Goal: Task Accomplishment & Management: Use online tool/utility

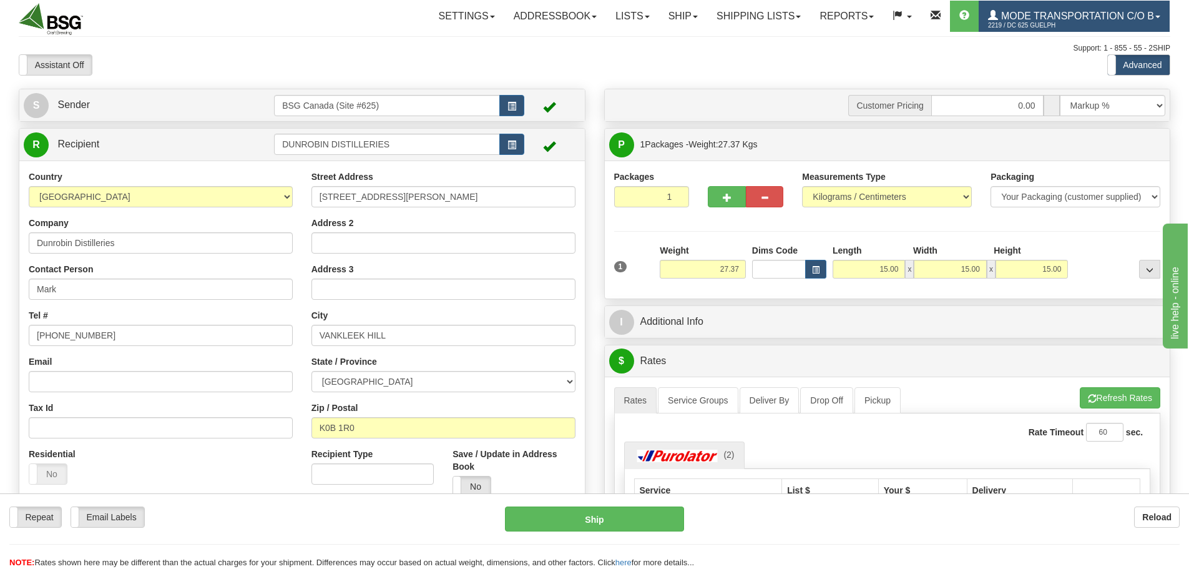
click at [1061, 16] on span "Mode Transportation c/o B" at bounding box center [1076, 16] width 156 height 11
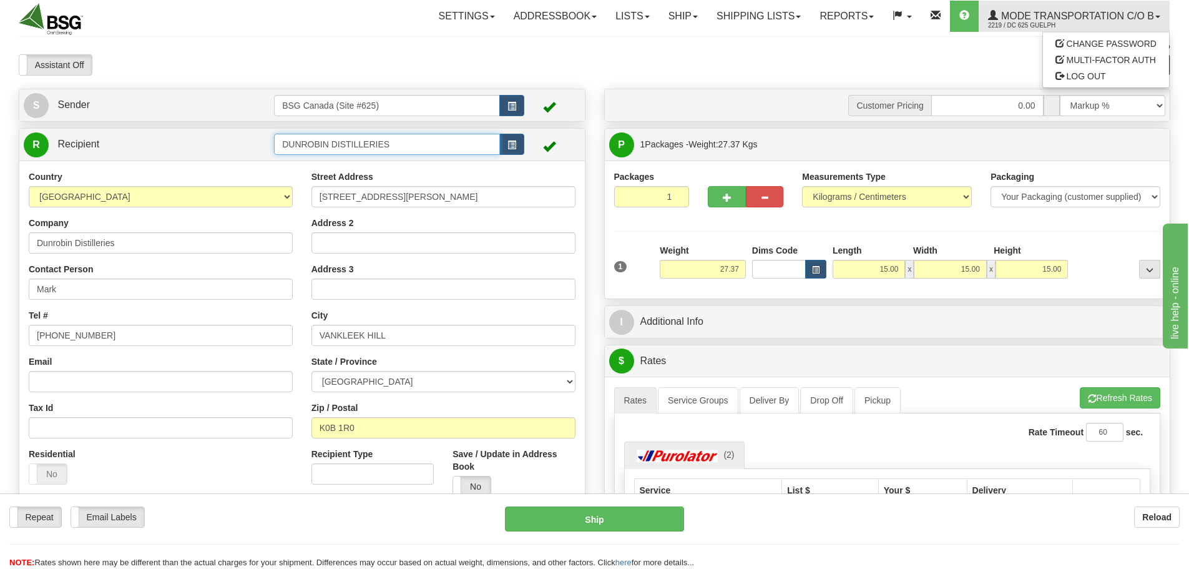
drag, startPoint x: 425, startPoint y: 149, endPoint x: 255, endPoint y: 148, distance: 170.4
click at [255, 148] on tr "R Recipient DUNROBIN DISTILLERIES" at bounding box center [302, 145] width 557 height 26
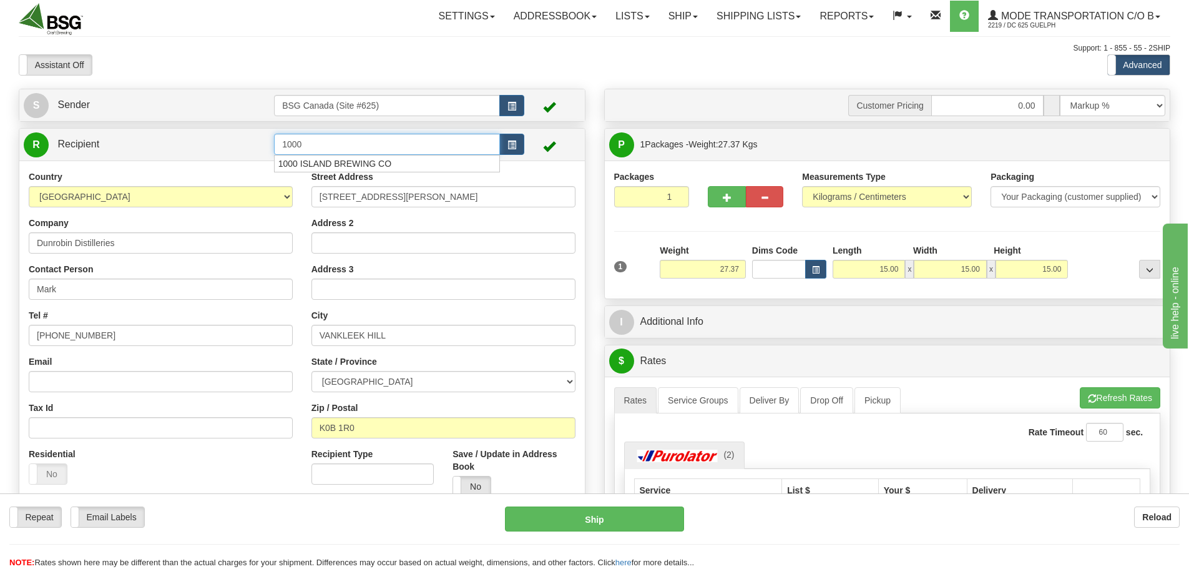
click at [347, 172] on li "1000 ISLAND BREWING CO" at bounding box center [387, 163] width 225 height 16
type input "1000 ISLAND BREWING CO"
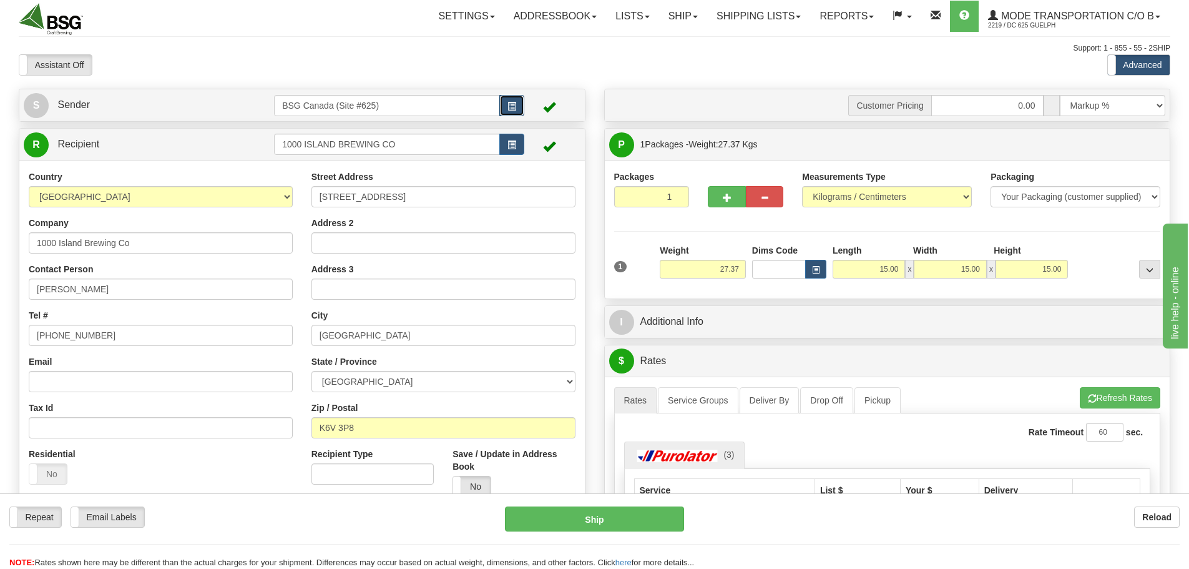
click at [514, 107] on span "button" at bounding box center [511, 106] width 9 height 8
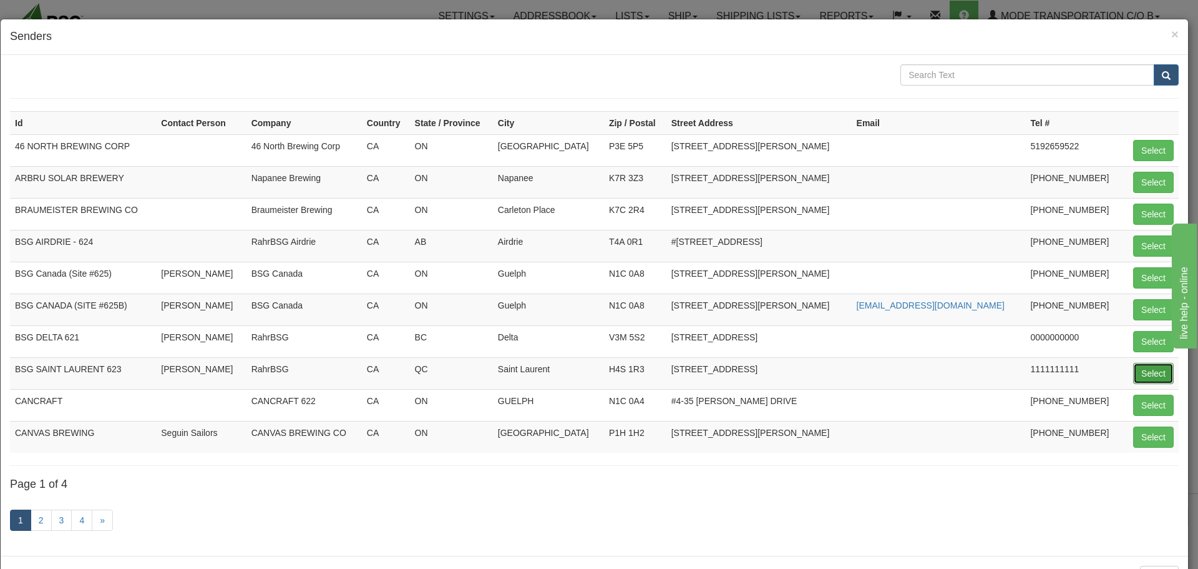
click at [1142, 371] on button "Select" at bounding box center [1154, 373] width 41 height 21
type input "BSG SAINT LAURENT 623"
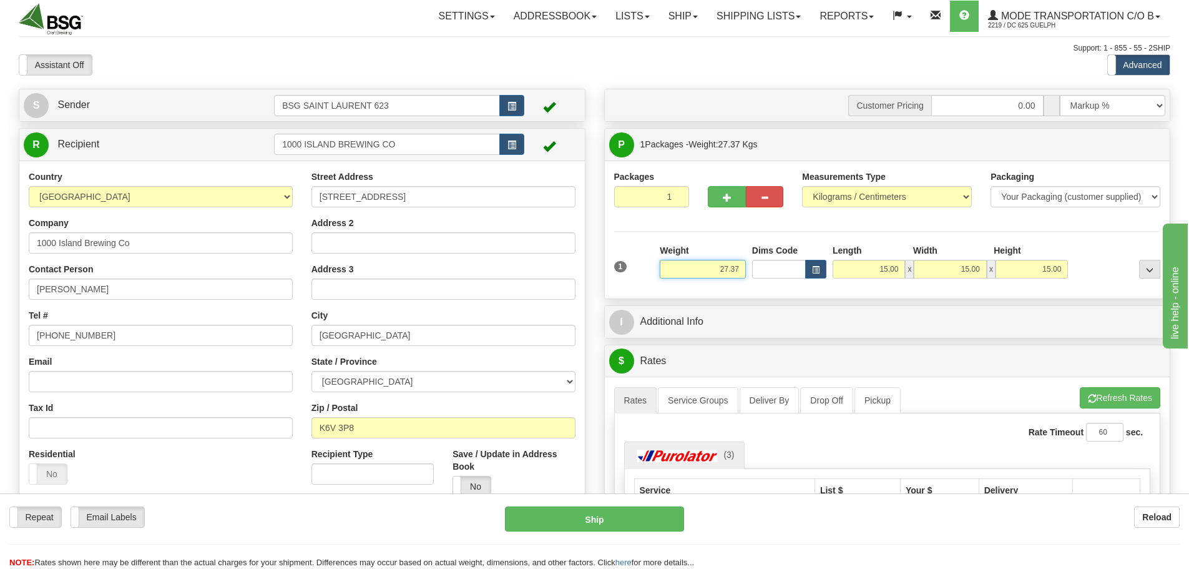
drag, startPoint x: 691, startPoint y: 276, endPoint x: 748, endPoint y: 274, distance: 57.5
click at [748, 274] on div "1 Weight 27.37 Dims Code x x" at bounding box center [887, 266] width 553 height 44
paste input "8.7600"
type input "8.76"
click at [1122, 256] on div at bounding box center [1117, 261] width 92 height 34
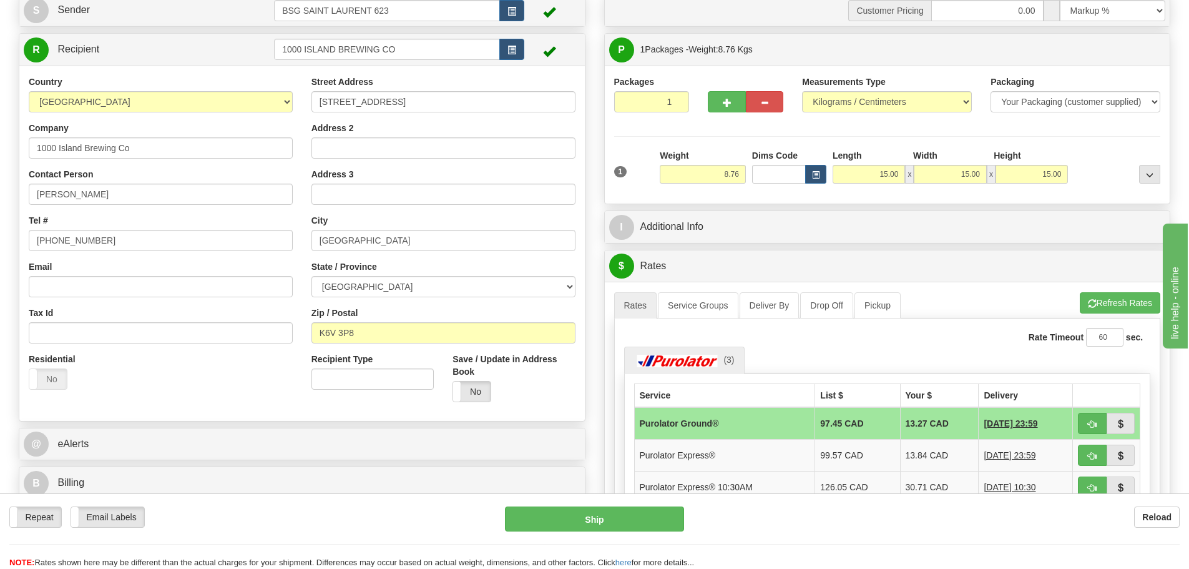
scroll to position [125, 0]
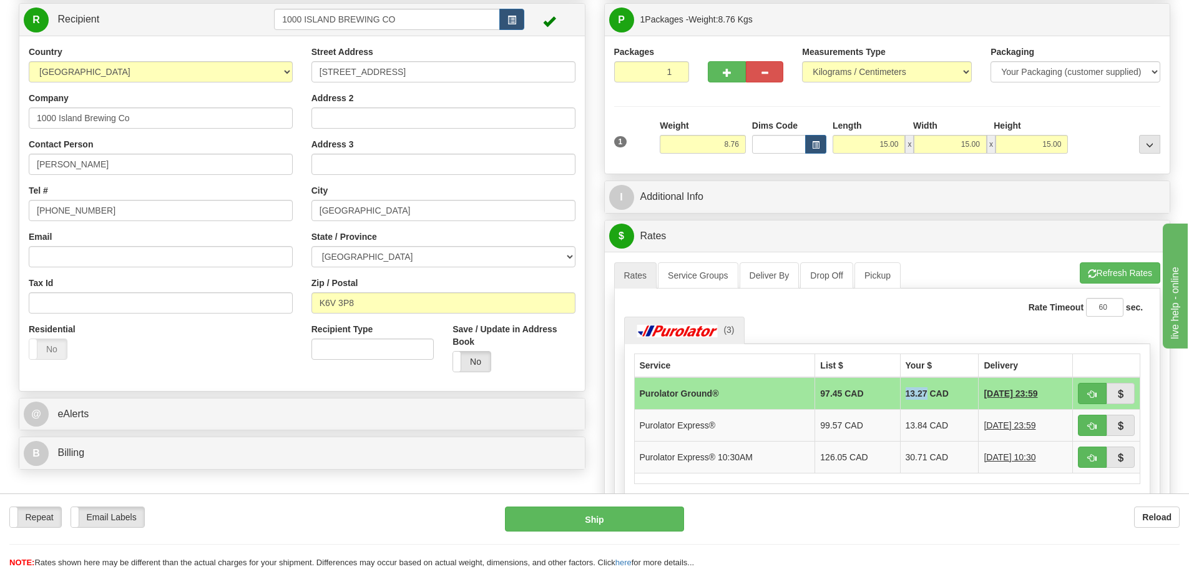
drag, startPoint x: 893, startPoint y: 393, endPoint x: 906, endPoint y: 395, distance: 13.2
click at [914, 395] on td "13.27 CAD" at bounding box center [939, 393] width 79 height 32
copy td "13.27"
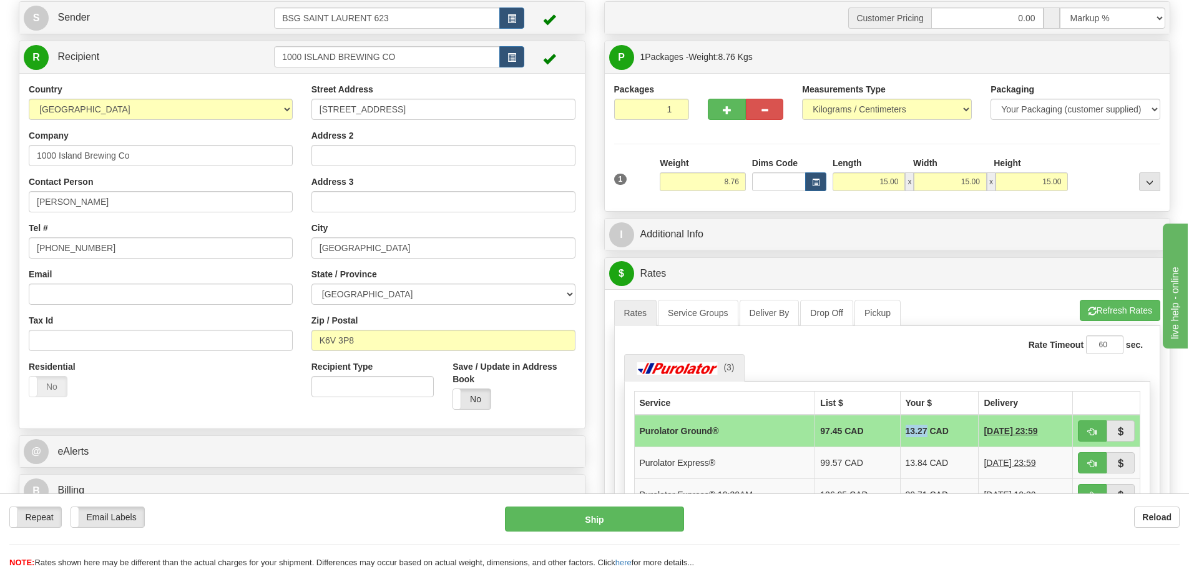
scroll to position [0, 0]
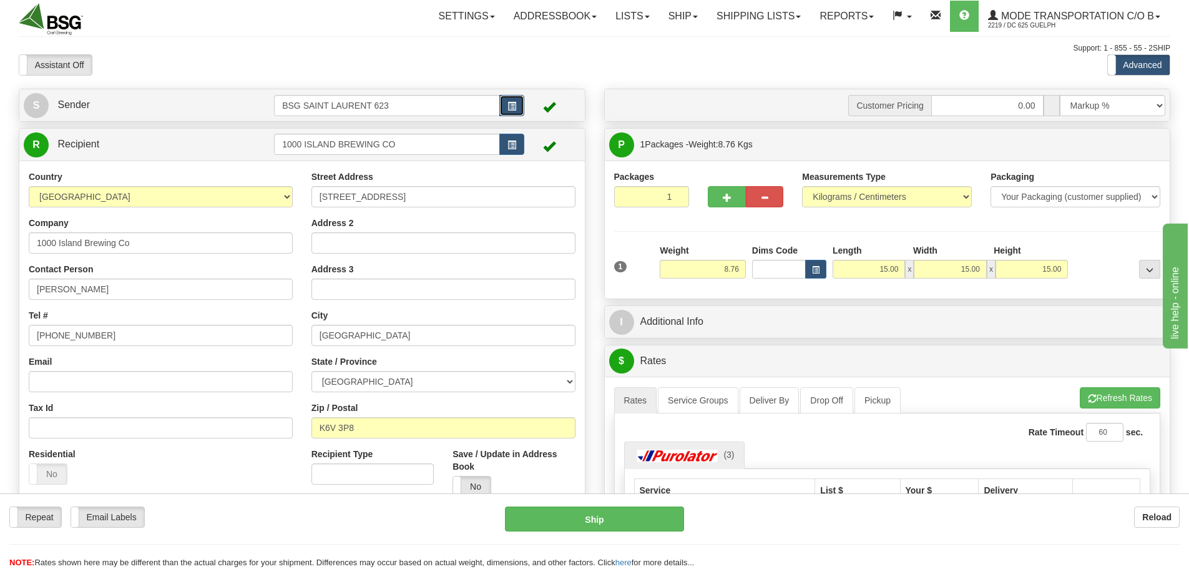
click at [512, 102] on span "button" at bounding box center [511, 106] width 9 height 8
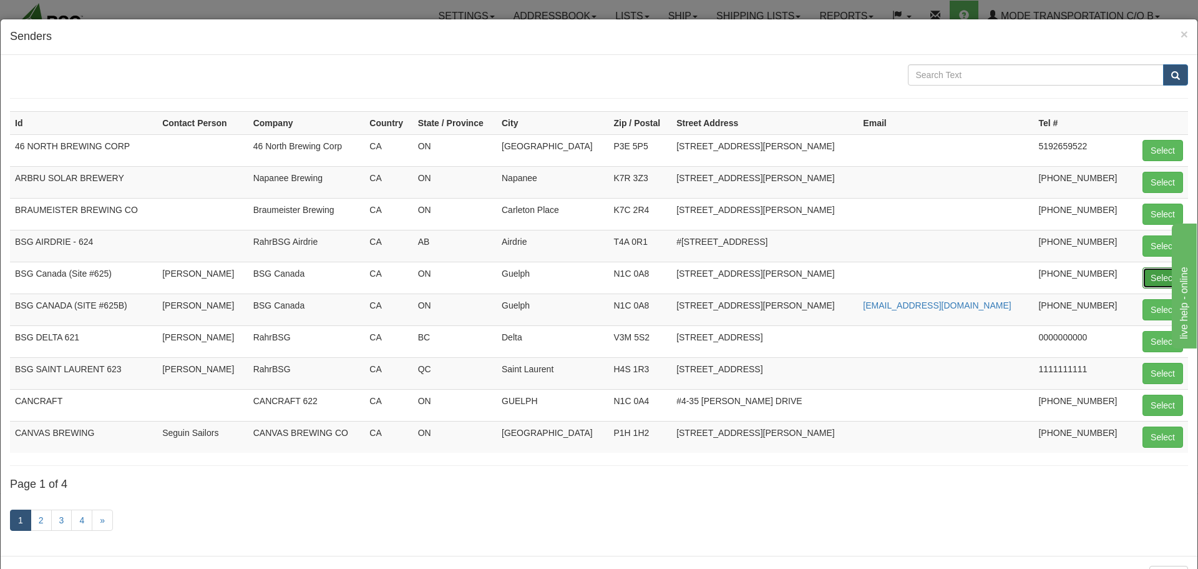
click at [1163, 280] on button "Select" at bounding box center [1163, 277] width 41 height 21
type input "BSG Canada (Site #625)"
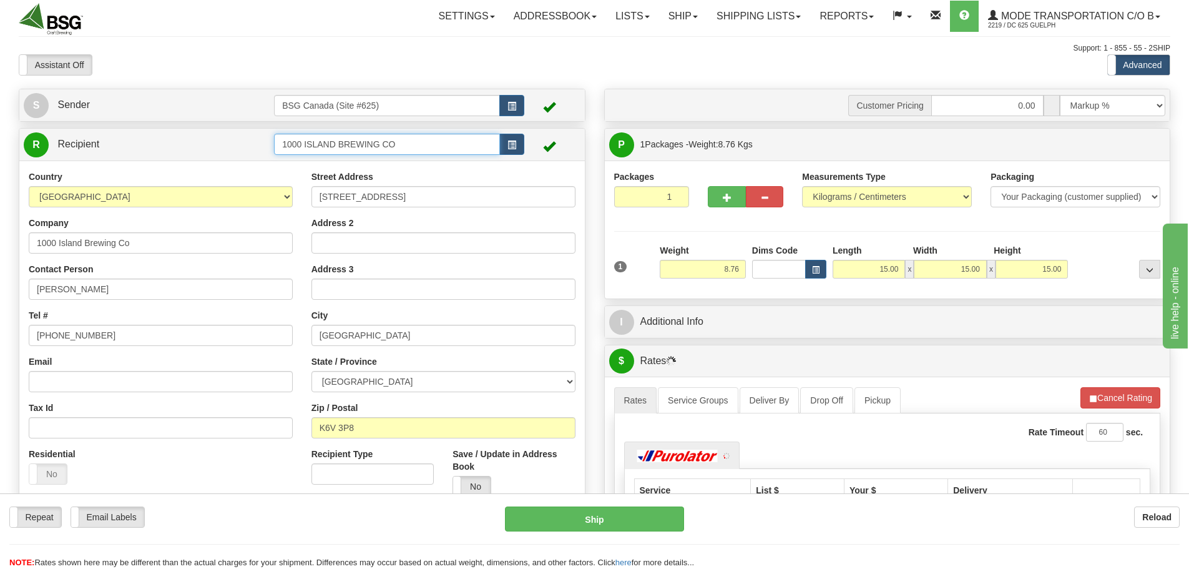
drag, startPoint x: 403, startPoint y: 144, endPoint x: 172, endPoint y: 152, distance: 231.1
click at [172, 152] on tr "R Recipient 1000 ISLAND BREWING CO" at bounding box center [302, 145] width 557 height 26
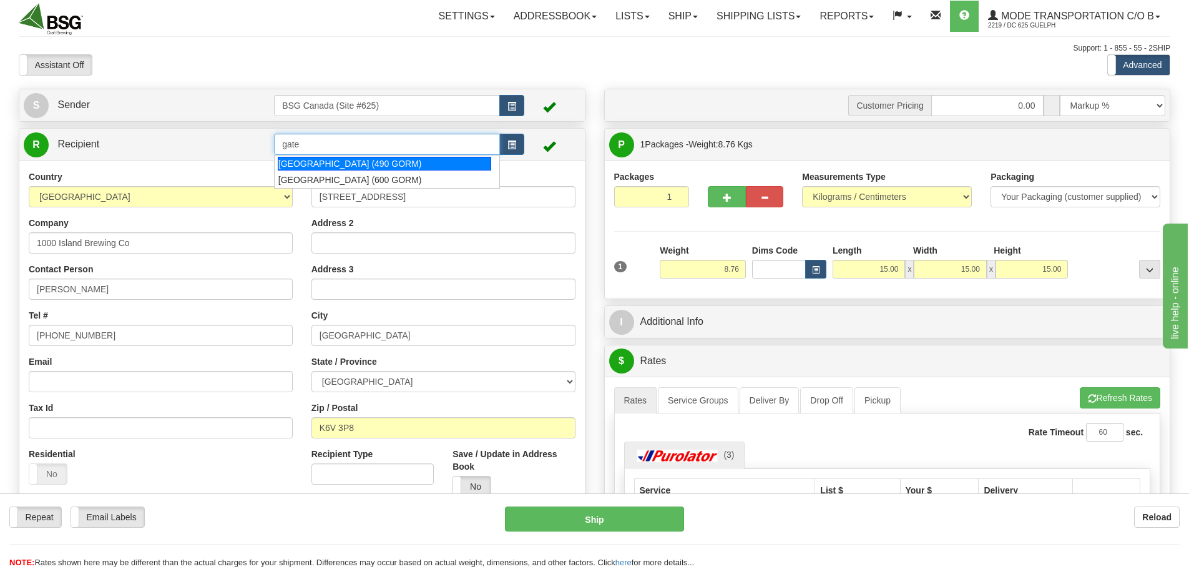
click at [376, 167] on div "[GEOGRAPHIC_DATA] (490 GORM)" at bounding box center [385, 164] width 214 height 14
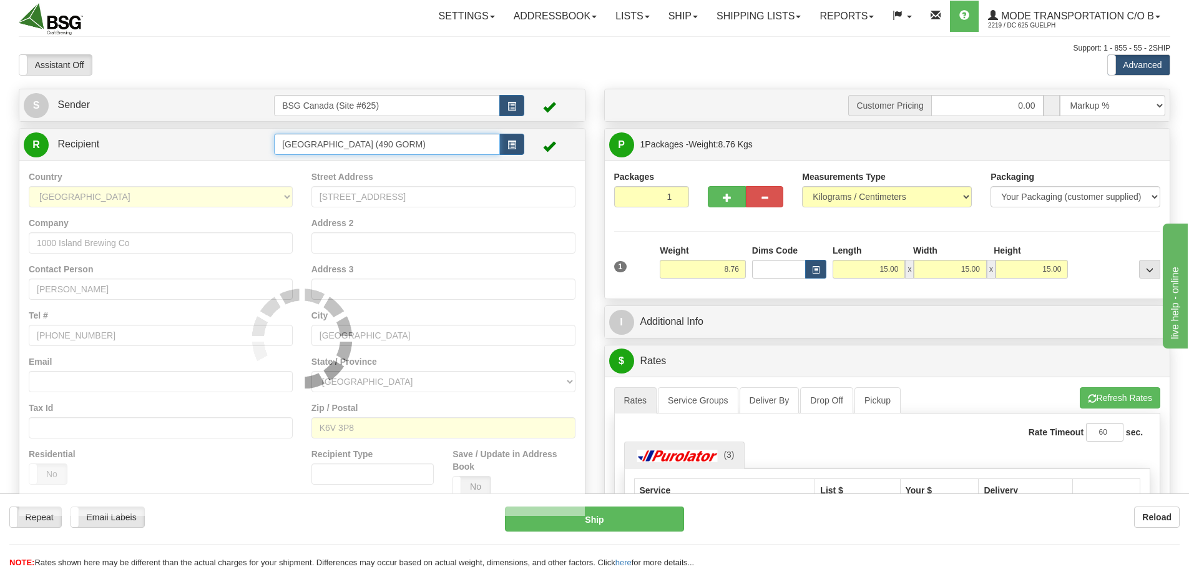
type input "[GEOGRAPHIC_DATA] (490 GORM)"
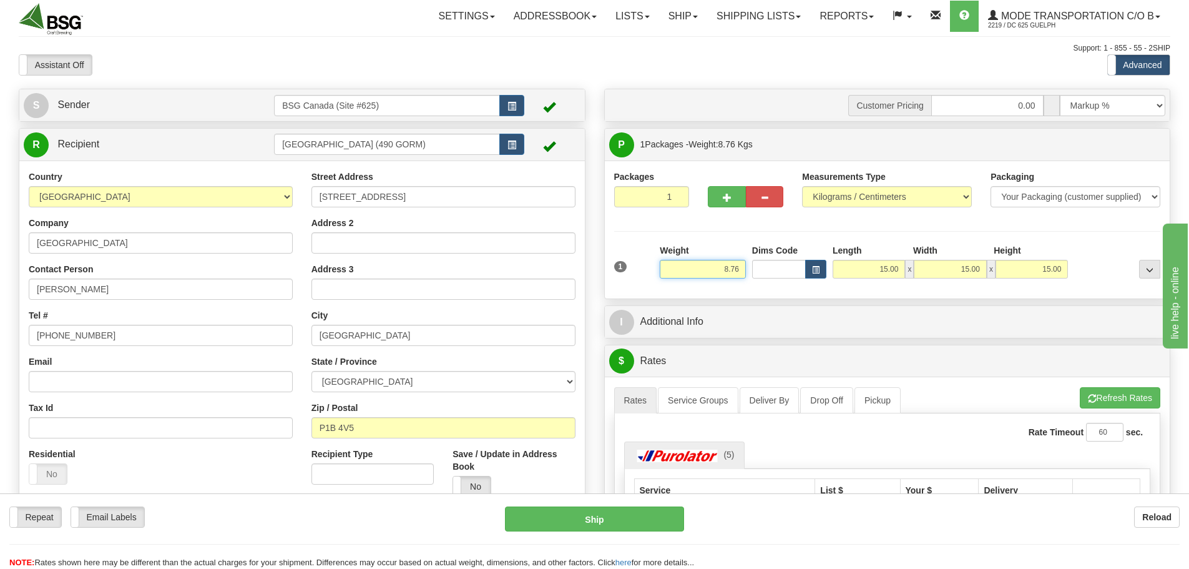
drag, startPoint x: 741, startPoint y: 277, endPoint x: 770, endPoint y: 273, distance: 29.5
click at [775, 276] on div "1 Weight 8.76 Dims Code x x" at bounding box center [887, 266] width 553 height 44
paste input "79.080"
type input "79.0806"
type input "2"
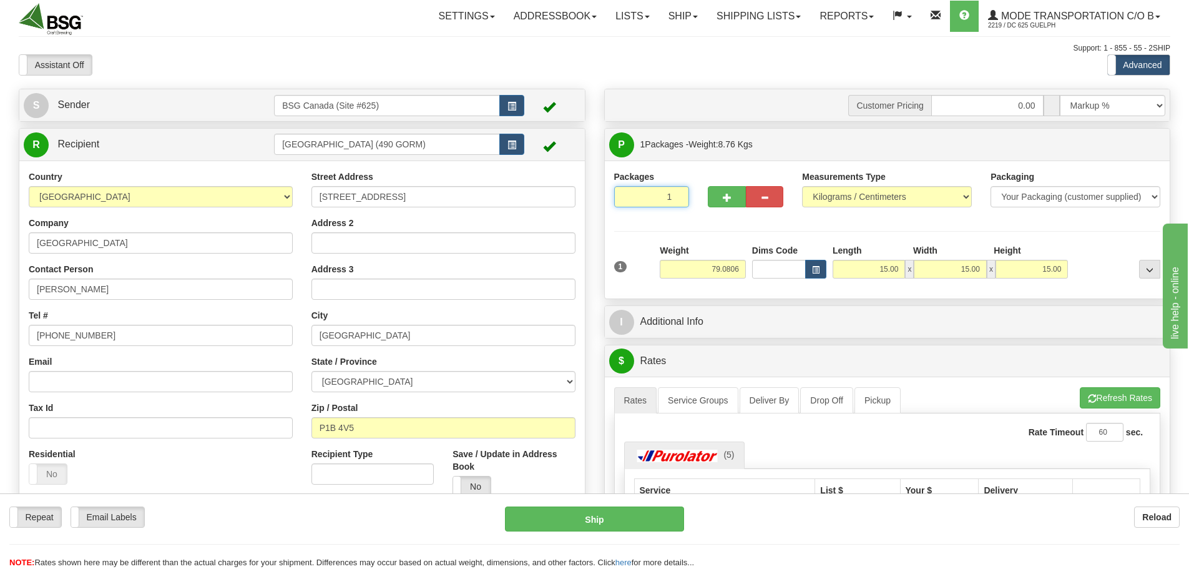
type input "79.08"
click at [674, 194] on input "2" at bounding box center [652, 196] width 76 height 21
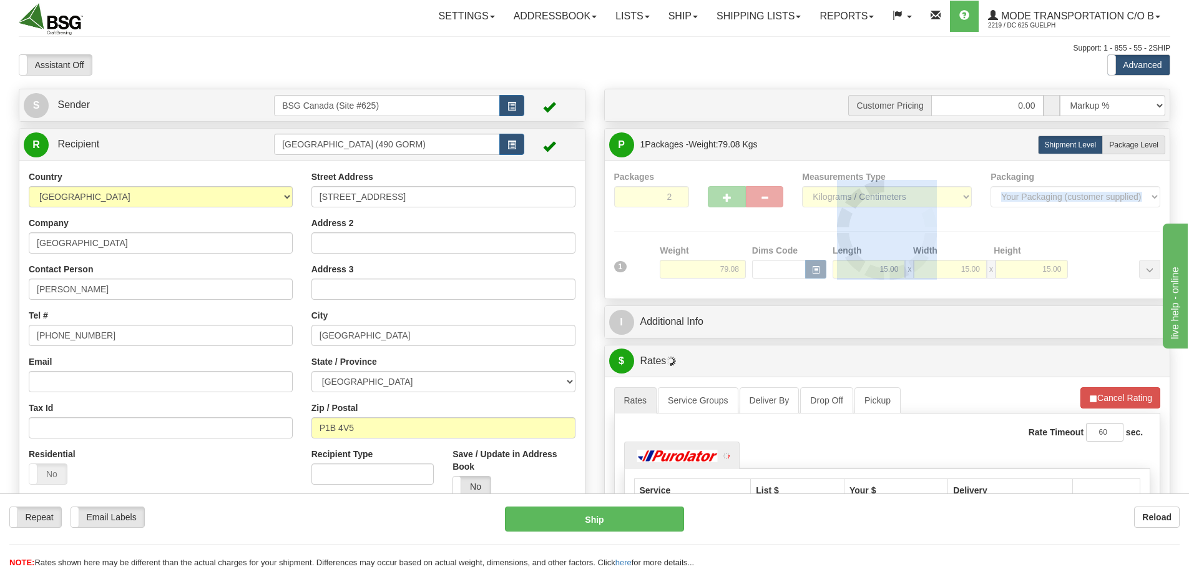
click at [674, 194] on div at bounding box center [887, 229] width 547 height 119
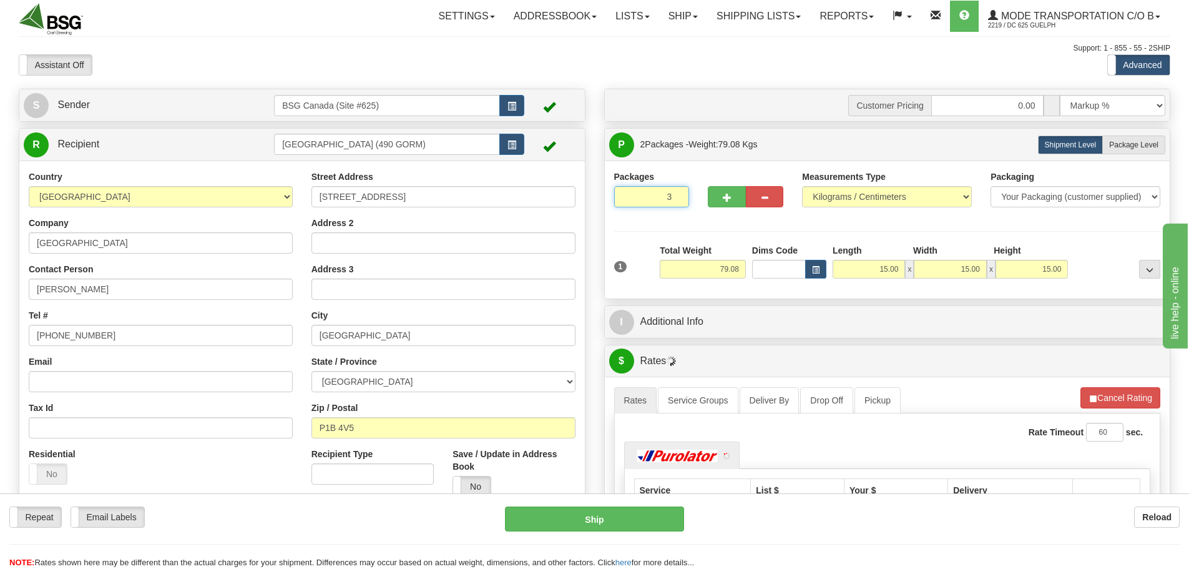
type input "3"
click at [677, 192] on input "3" at bounding box center [652, 196] width 76 height 21
click at [1106, 245] on div at bounding box center [1117, 261] width 92 height 34
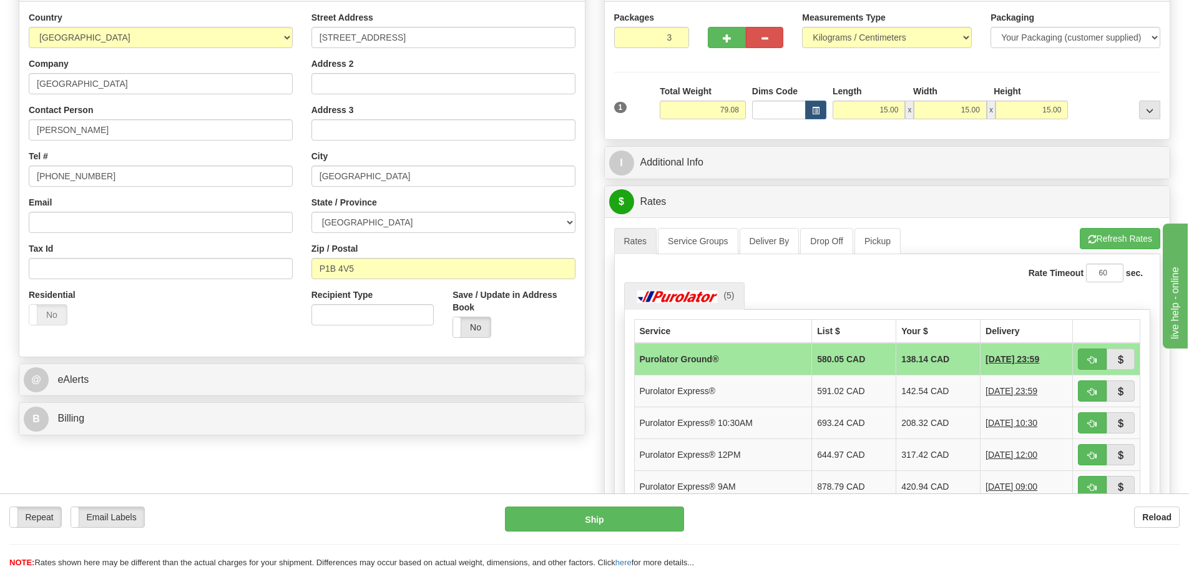
scroll to position [187, 0]
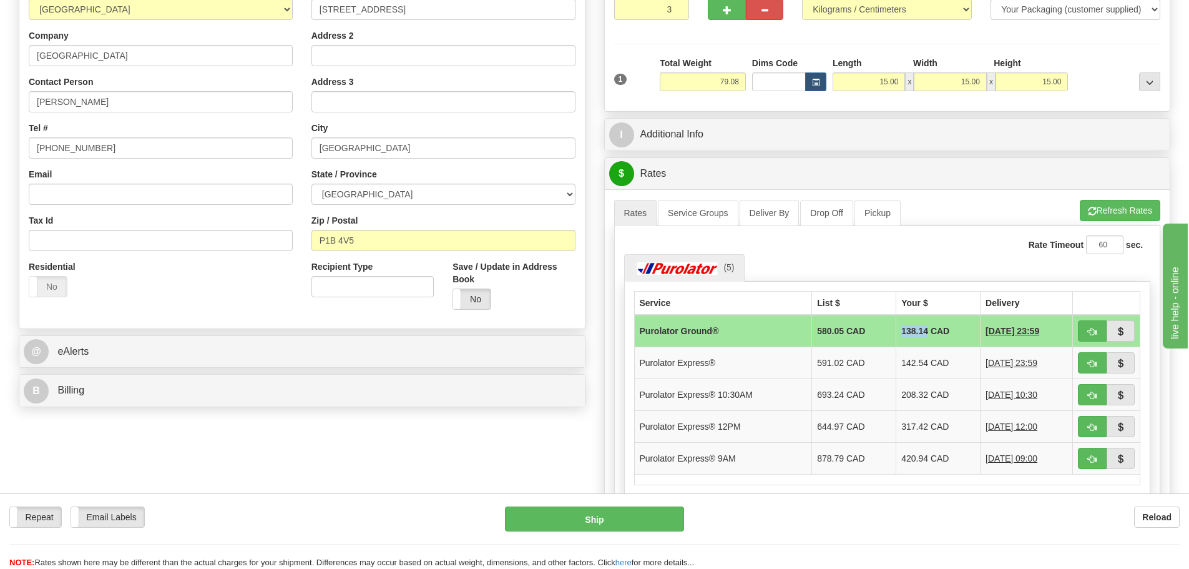
drag, startPoint x: 890, startPoint y: 328, endPoint x: 901, endPoint y: 331, distance: 11.1
click at [915, 327] on td "138.14 CAD" at bounding box center [938, 331] width 84 height 32
copy td "138.14"
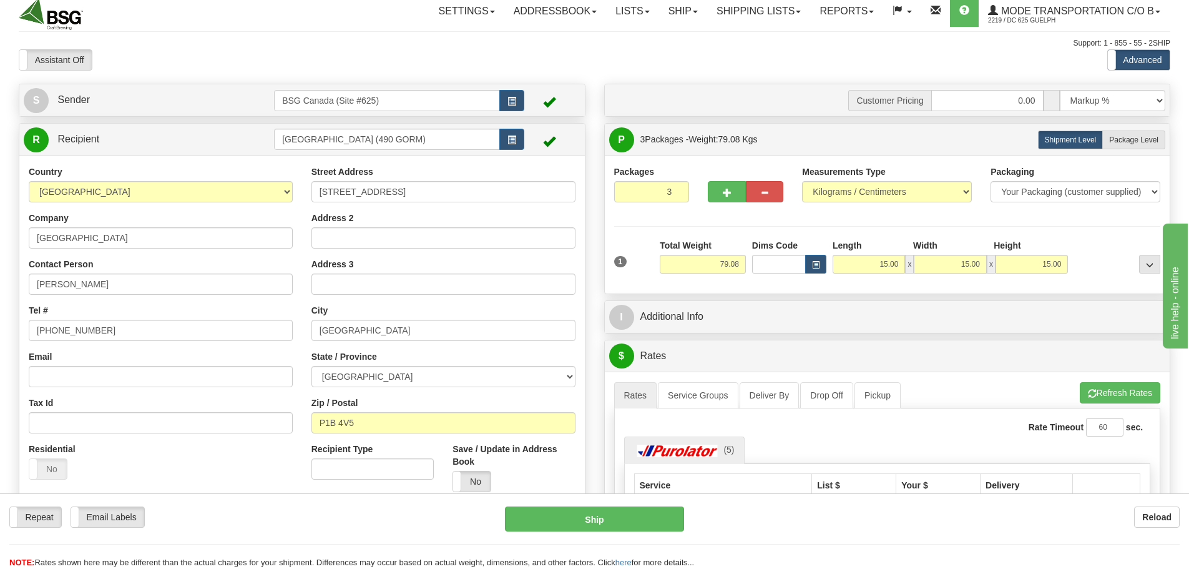
scroll to position [0, 0]
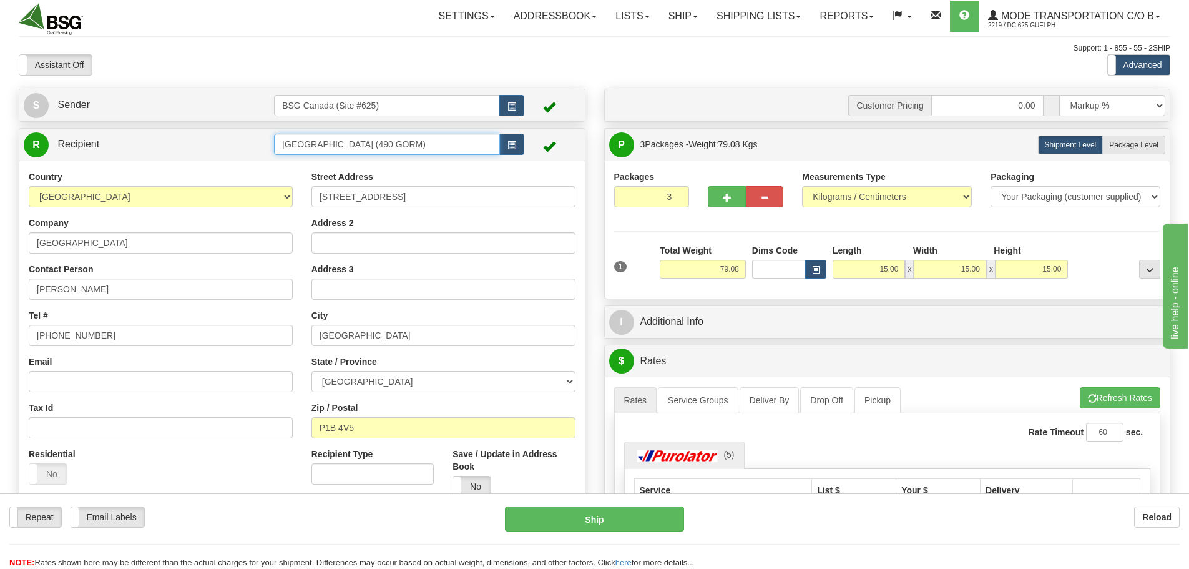
drag, startPoint x: 446, startPoint y: 146, endPoint x: 194, endPoint y: 142, distance: 252.2
click at [194, 142] on tr "R Recipient [GEOGRAPHIC_DATA] (490 GORM)" at bounding box center [302, 145] width 557 height 26
click at [306, 162] on div "5 PADDLES BREWING CO" at bounding box center [385, 164] width 214 height 14
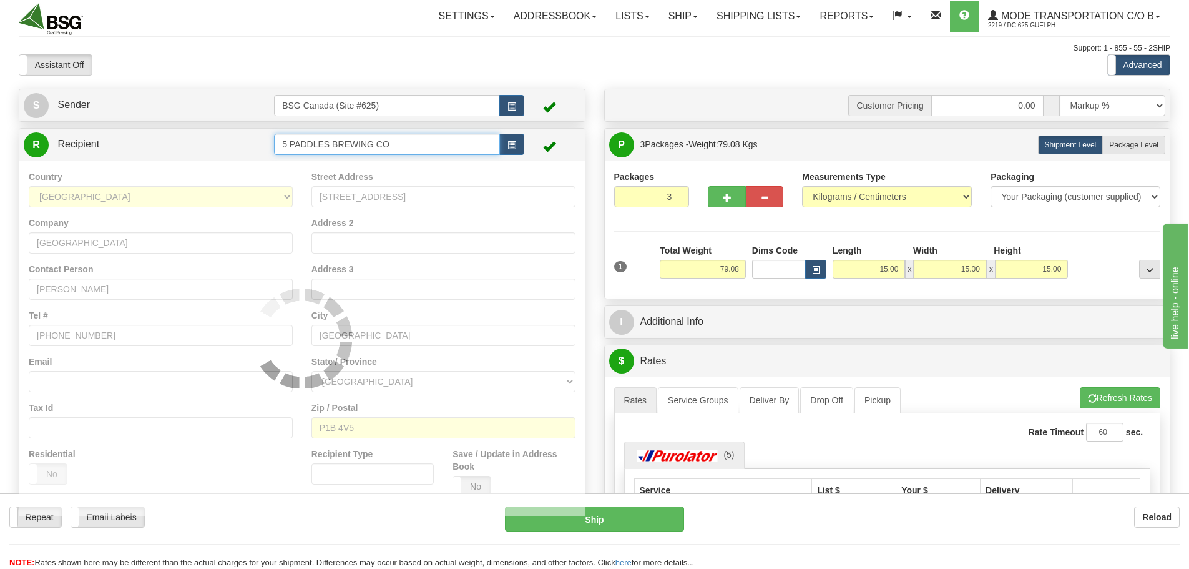
type input "5 PADDLES BREWING CO"
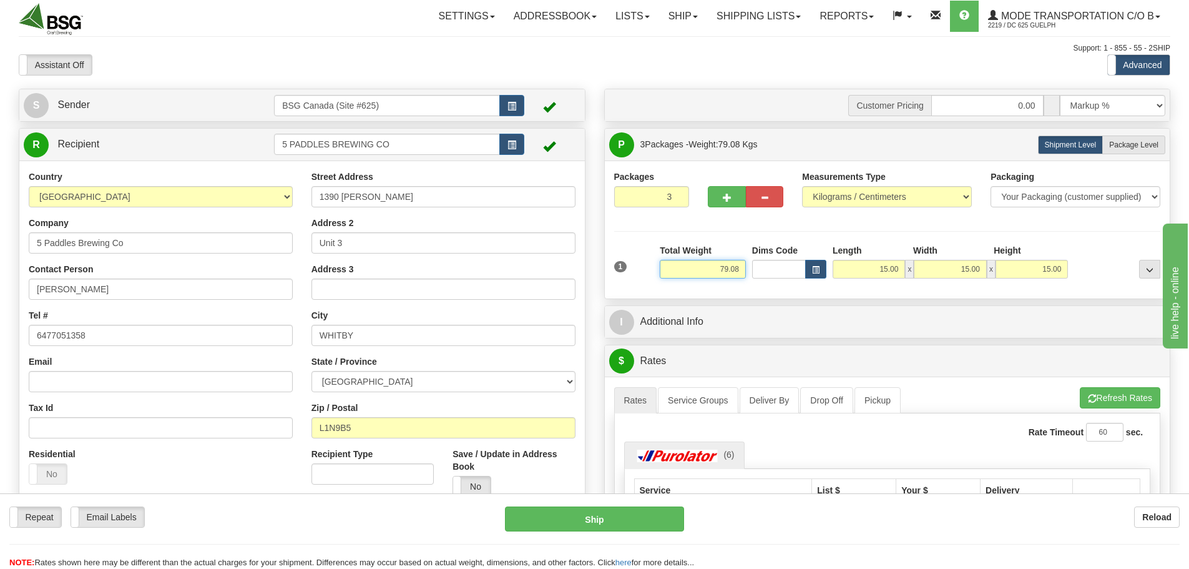
drag, startPoint x: 708, startPoint y: 276, endPoint x: 777, endPoint y: 269, distance: 69.0
click at [776, 269] on div "1 Total Weight 79.08 Dims Code x" at bounding box center [887, 266] width 553 height 44
paste input "0.5314"
type input "0.53"
click at [876, 272] on input "15.00" at bounding box center [869, 269] width 72 height 19
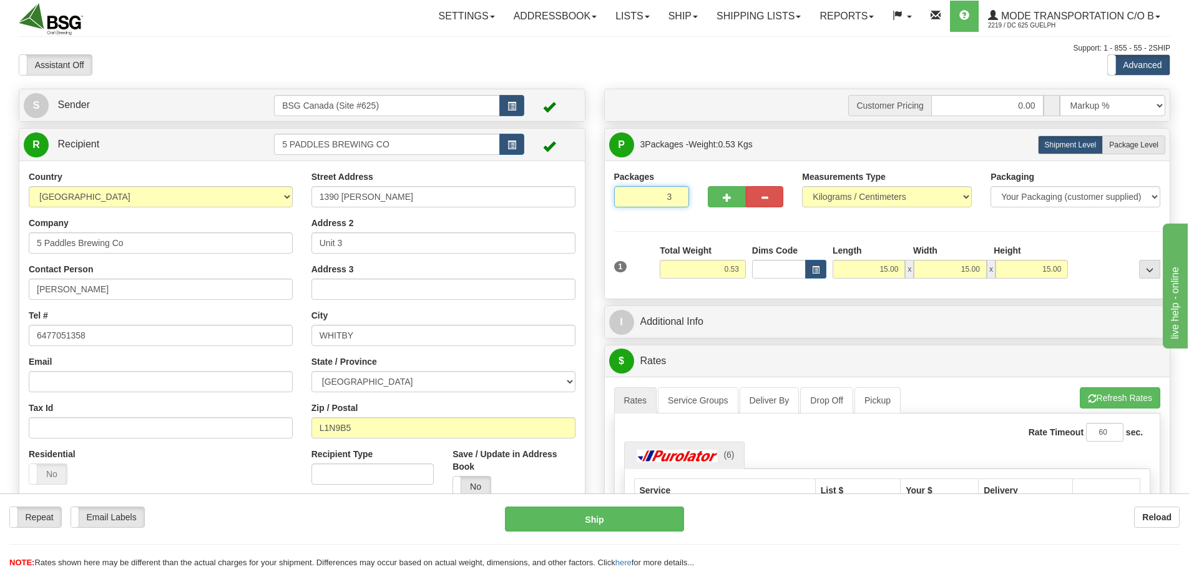
click at [671, 200] on input "3" at bounding box center [652, 196] width 76 height 21
click at [673, 200] on input "2" at bounding box center [652, 196] width 76 height 21
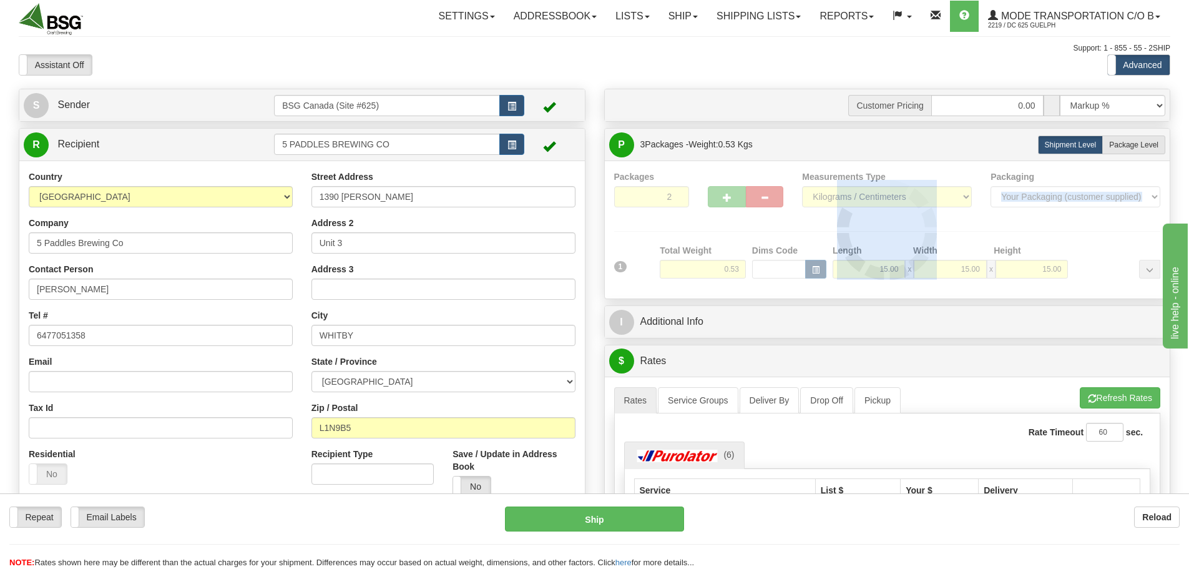
click at [673, 200] on div at bounding box center [887, 229] width 547 height 119
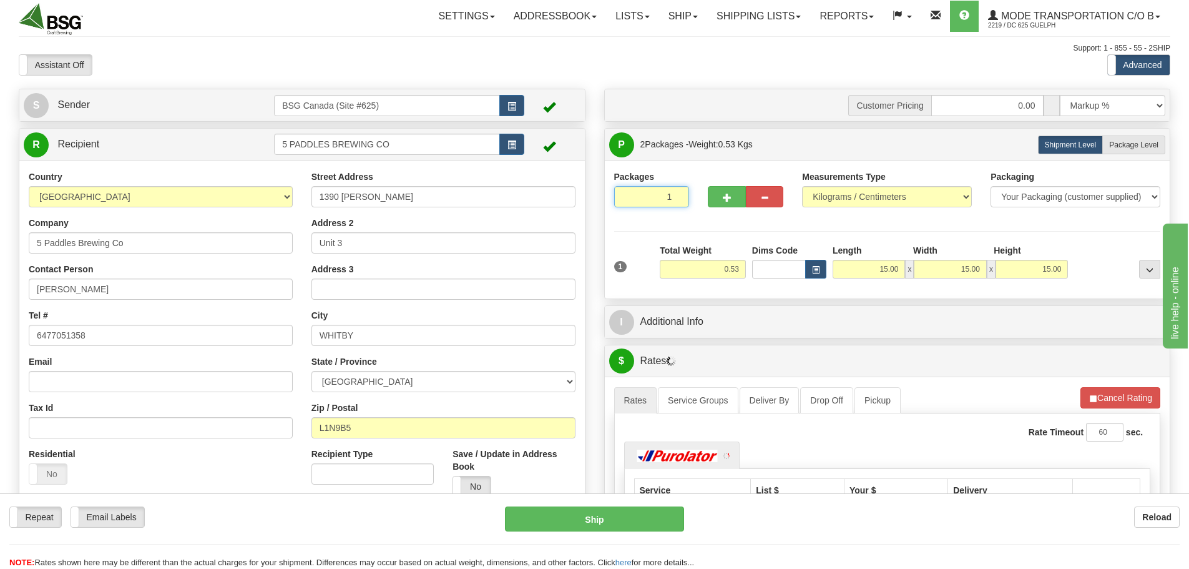
type input "1"
click at [676, 201] on input "1" at bounding box center [652, 196] width 76 height 21
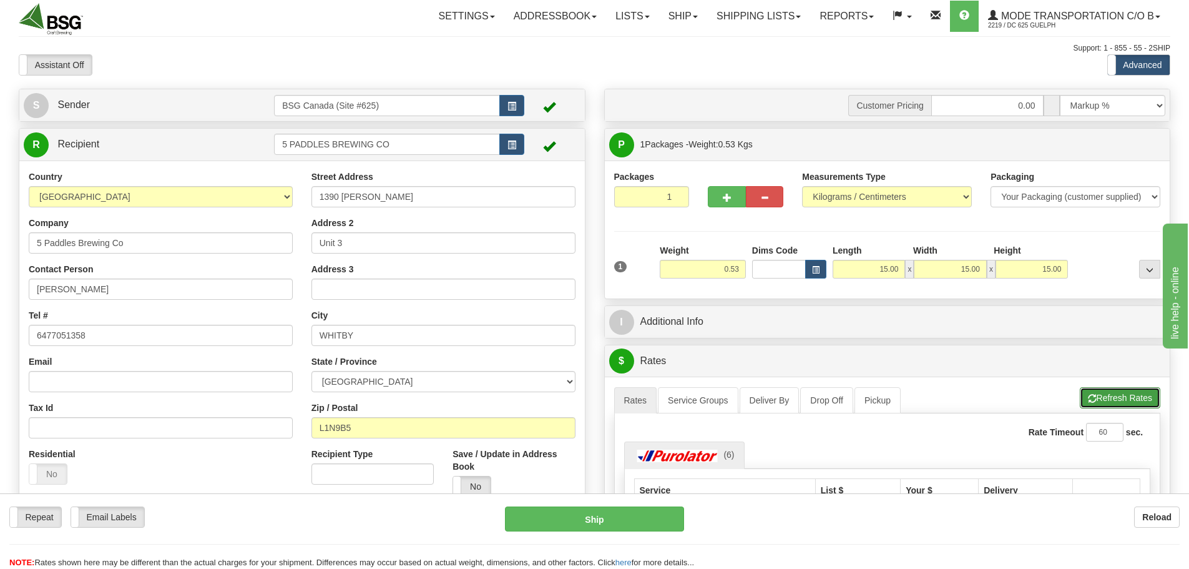
click at [1119, 390] on button "Refresh Rates" at bounding box center [1120, 397] width 81 height 21
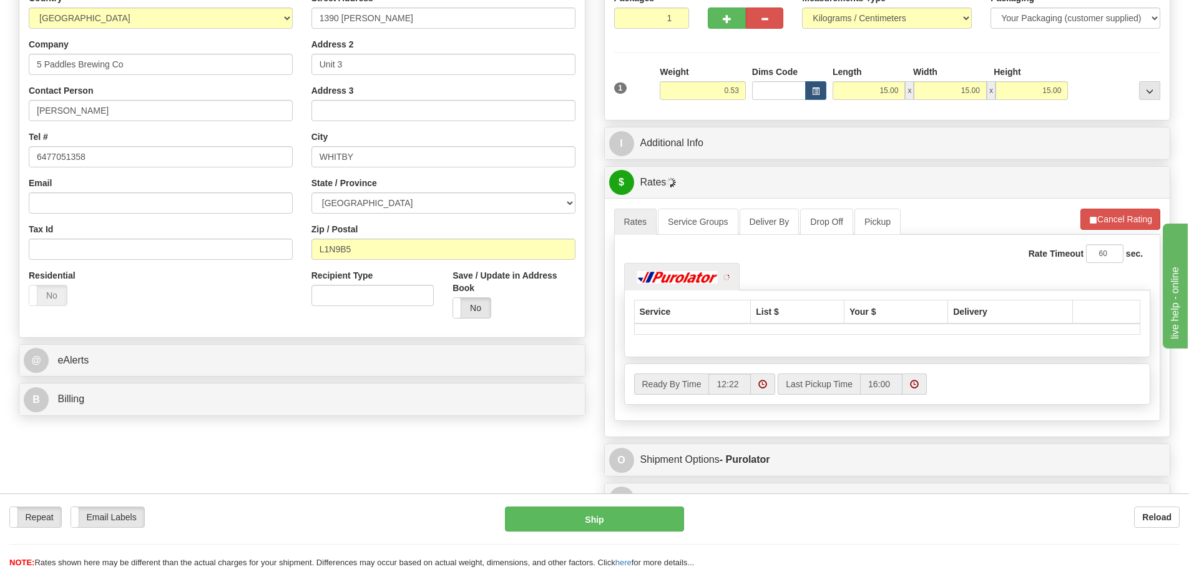
scroll to position [187, 0]
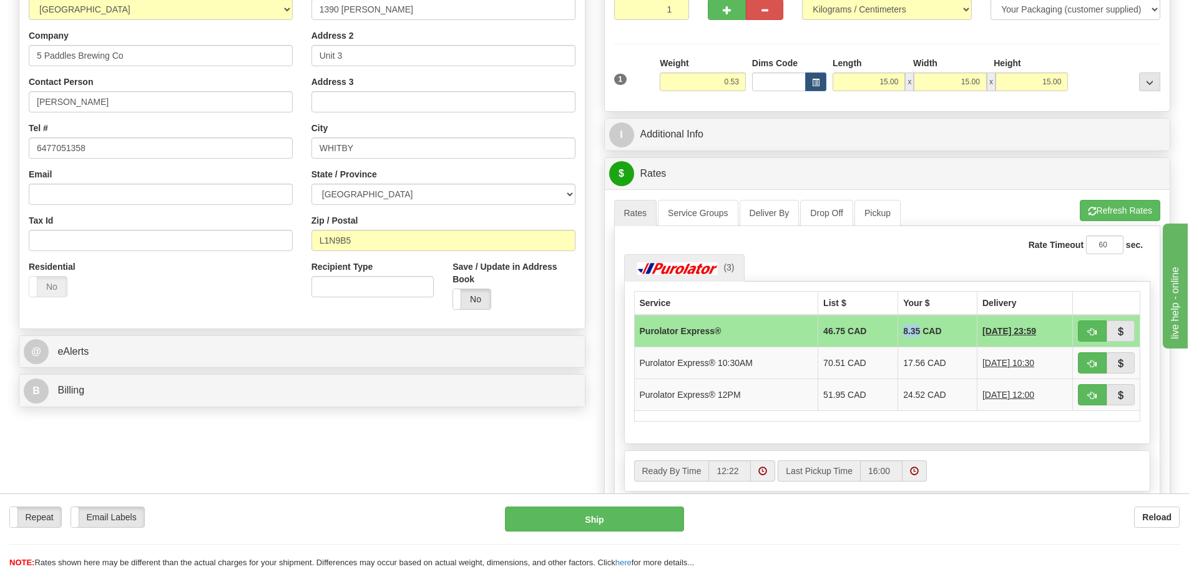
drag, startPoint x: 890, startPoint y: 330, endPoint x: 908, endPoint y: 331, distance: 18.1
click at [908, 331] on td "8.35 CAD" at bounding box center [937, 331] width 79 height 32
copy td "8.35"
